Goal: Task Accomplishment & Management: Use online tool/utility

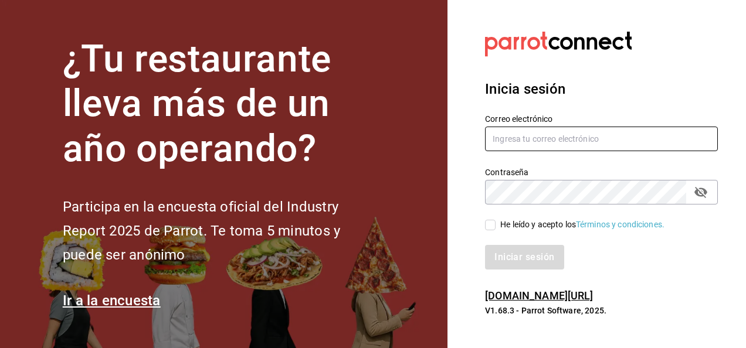
type input "[PERSON_NAME][EMAIL_ADDRESS][PERSON_NAME][DOMAIN_NAME]"
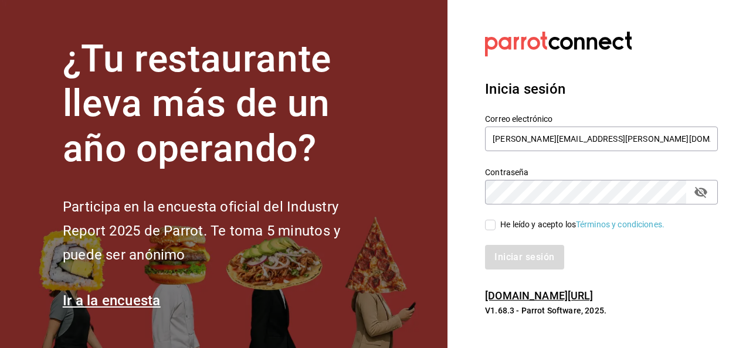
click at [486, 221] on input "He leído y acepto los Términos y condiciones." at bounding box center [490, 225] width 11 height 11
checkbox input "true"
click at [508, 252] on button "Iniciar sesión" at bounding box center [525, 257] width 80 height 25
